Goal: Information Seeking & Learning: Learn about a topic

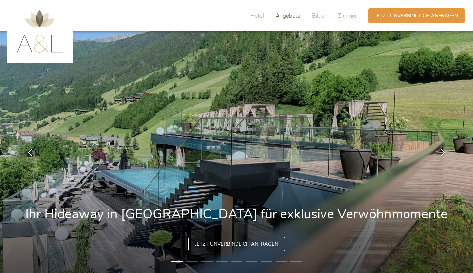
click at [290, 16] on span "Angebote" at bounding box center [287, 16] width 25 height 8
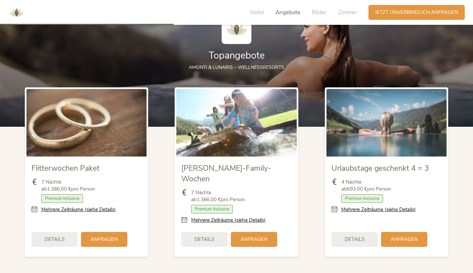
scroll to position [727, 0]
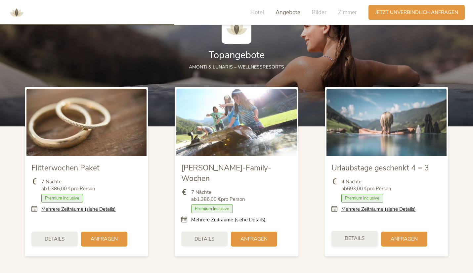
click at [348, 235] on span "Details" at bounding box center [355, 238] width 20 height 7
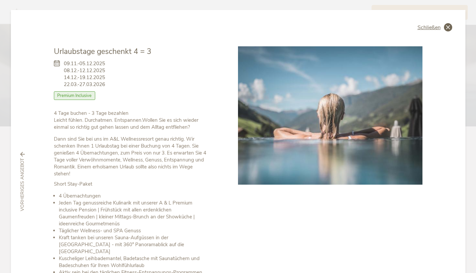
click at [444, 28] on icon at bounding box center [448, 27] width 8 height 8
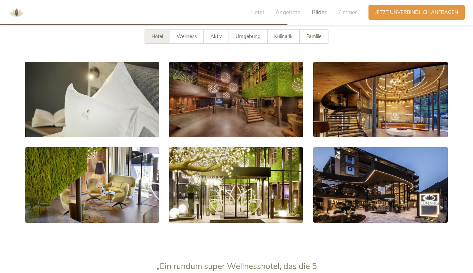
scroll to position [1188, 0]
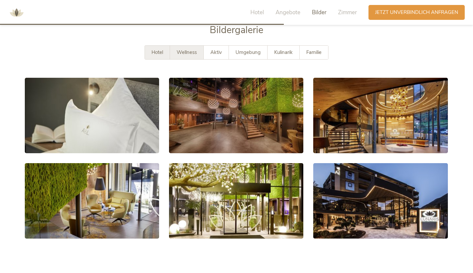
click at [190, 46] on div "Wellness" at bounding box center [187, 53] width 34 height 14
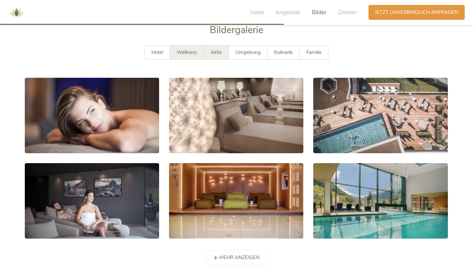
click at [212, 49] on span "Aktiv" at bounding box center [216, 52] width 12 height 7
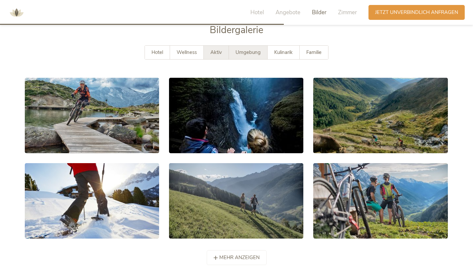
click at [243, 49] on span "Umgebung" at bounding box center [247, 52] width 25 height 7
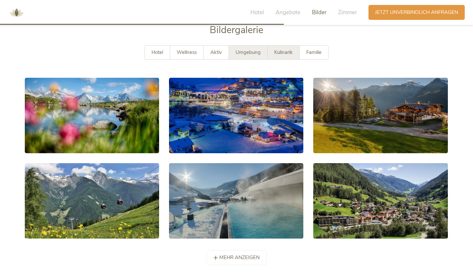
click at [276, 49] on span "Kulinarik" at bounding box center [283, 52] width 19 height 7
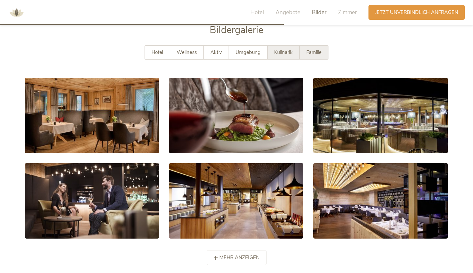
click at [317, 49] on span "Familie" at bounding box center [313, 52] width 15 height 7
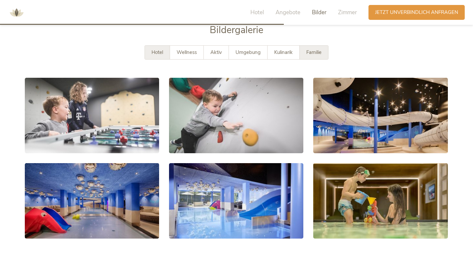
click at [157, 49] on span "Hotel" at bounding box center [157, 52] width 12 height 7
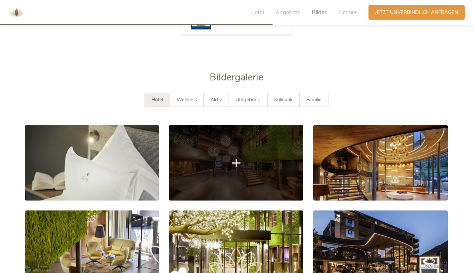
scroll to position [1140, 0]
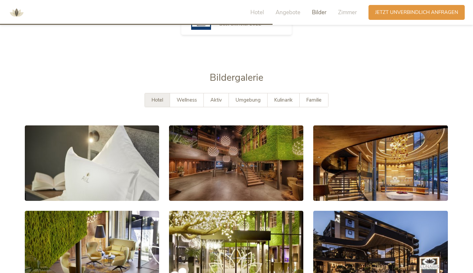
click at [336, 13] on div "Hotel Angebote Bilder Zimmer" at bounding box center [305, 12] width 126 height 15
click at [344, 12] on span "Zimmer" at bounding box center [347, 13] width 19 height 8
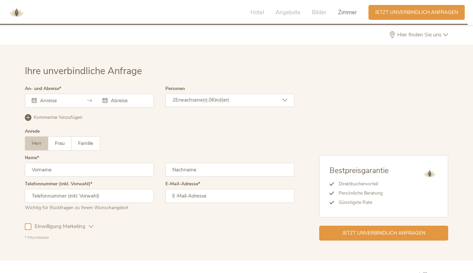
scroll to position [1979, 0]
